Goal: Task Accomplishment & Management: Manage account settings

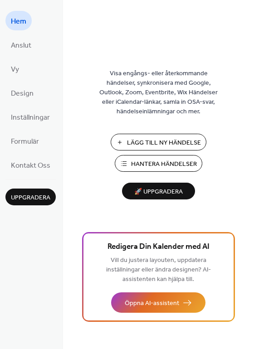
click at [151, 164] on span "Hantera Händelser" at bounding box center [164, 164] width 66 height 10
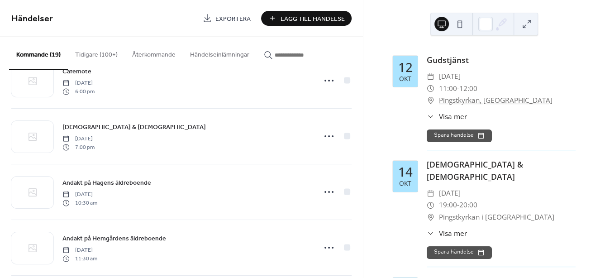
scroll to position [396, 0]
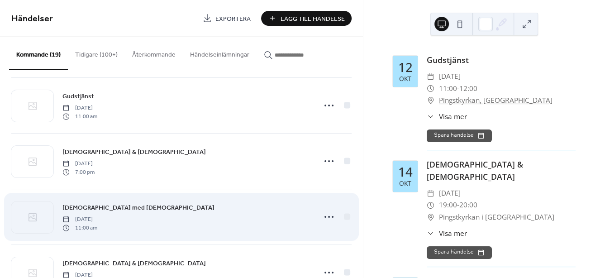
click at [130, 206] on span "[DEMOGRAPHIC_DATA] med [DEMOGRAPHIC_DATA]" at bounding box center [138, 208] width 152 height 10
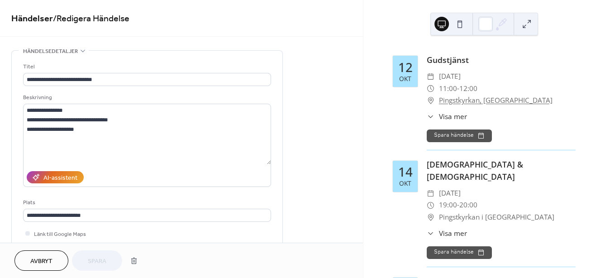
click at [49, 264] on span "Avbryt" at bounding box center [41, 262] width 22 height 10
